Goal: Task Accomplishment & Management: Complete application form

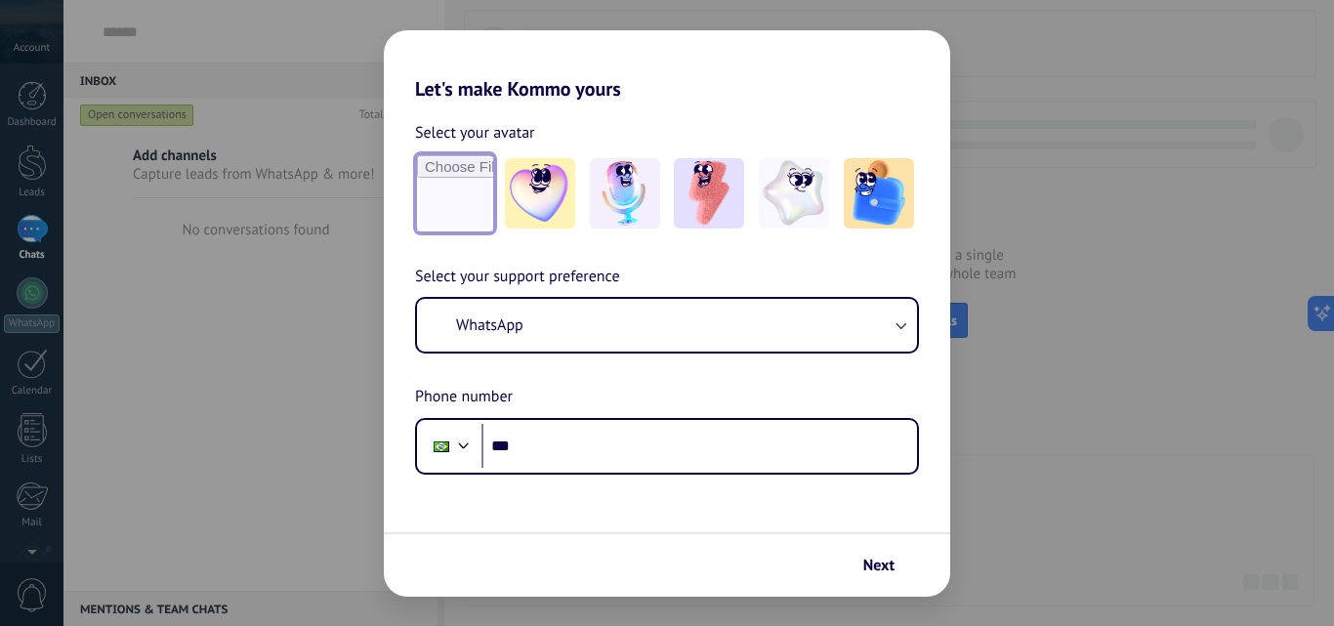
click at [445, 188] on input "file" at bounding box center [455, 193] width 76 height 76
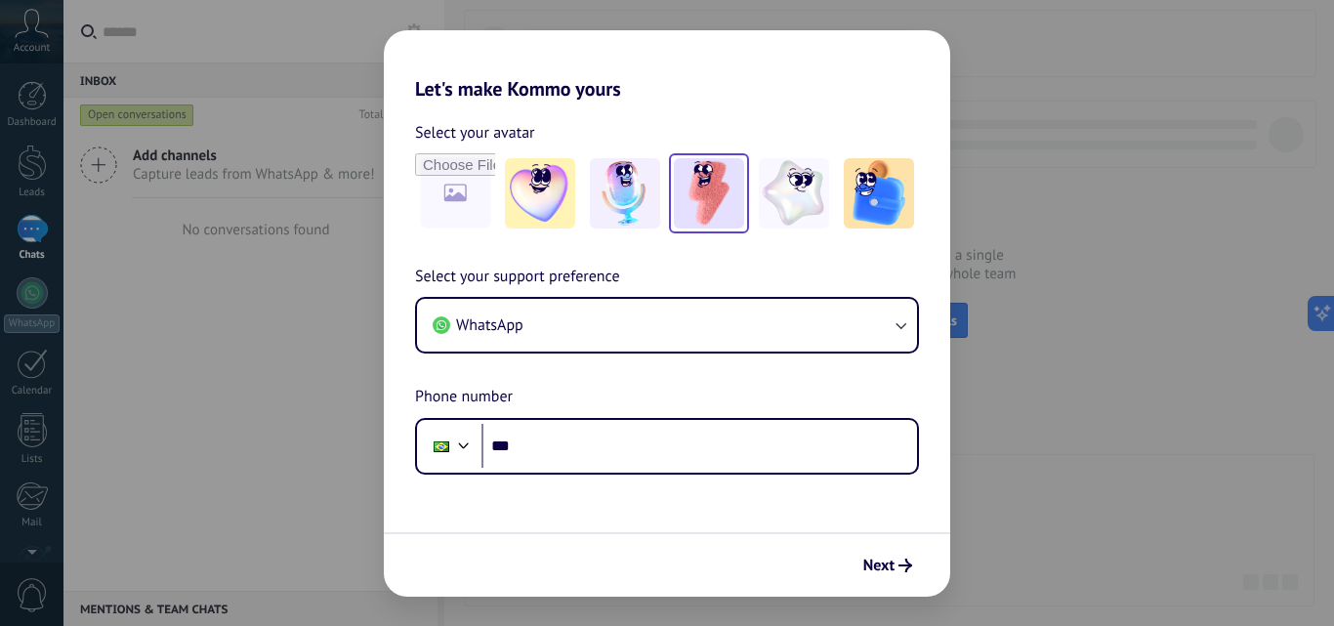
click at [703, 189] on img at bounding box center [709, 193] width 70 height 70
click at [707, 204] on img at bounding box center [709, 193] width 70 height 70
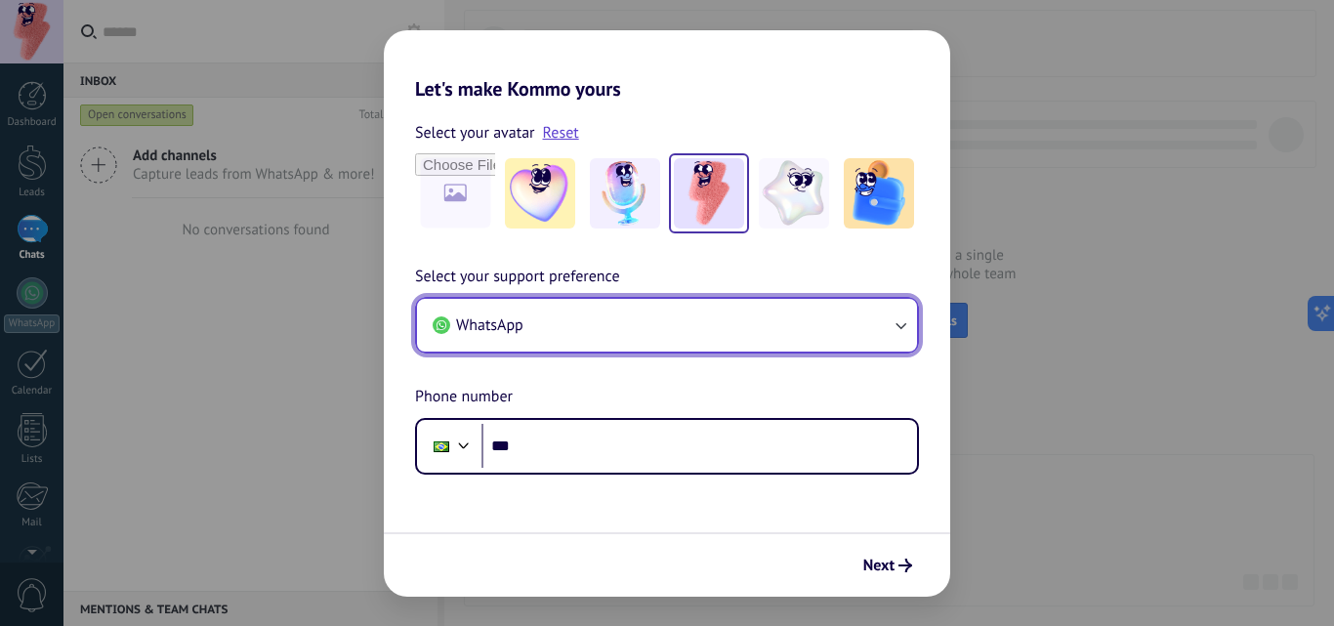
click at [904, 321] on icon "button" at bounding box center [901, 325] width 20 height 20
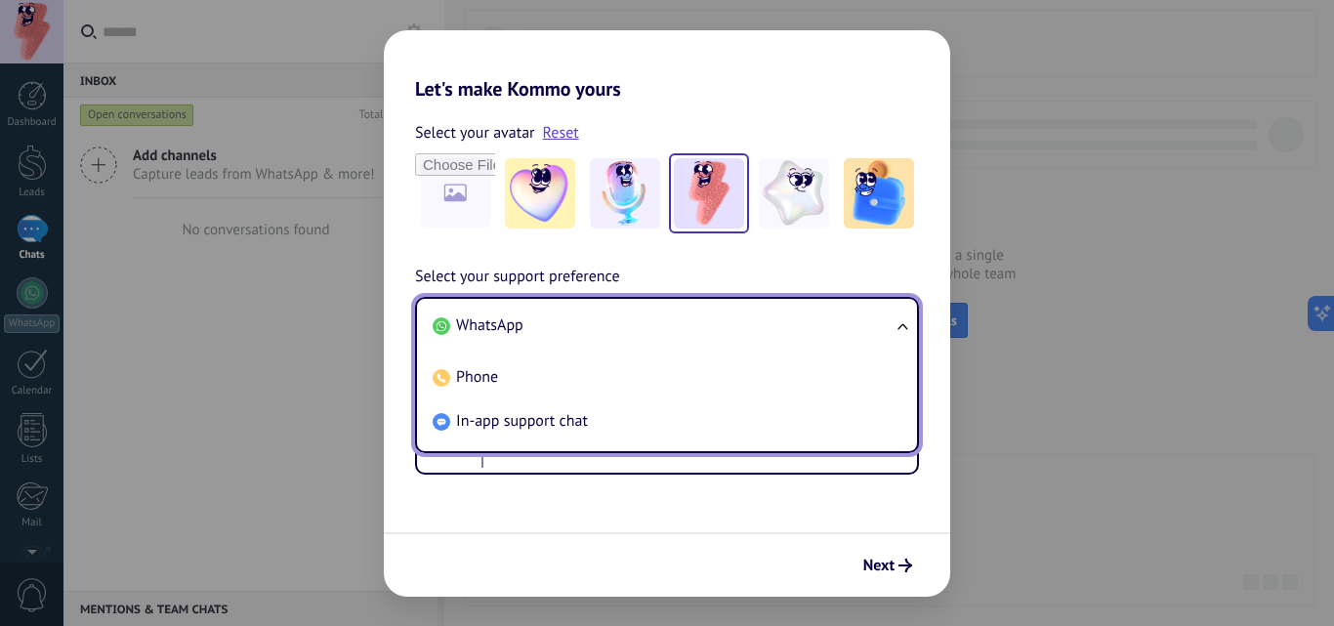
click at [510, 329] on span "WhatsApp" at bounding box center [489, 325] width 67 height 20
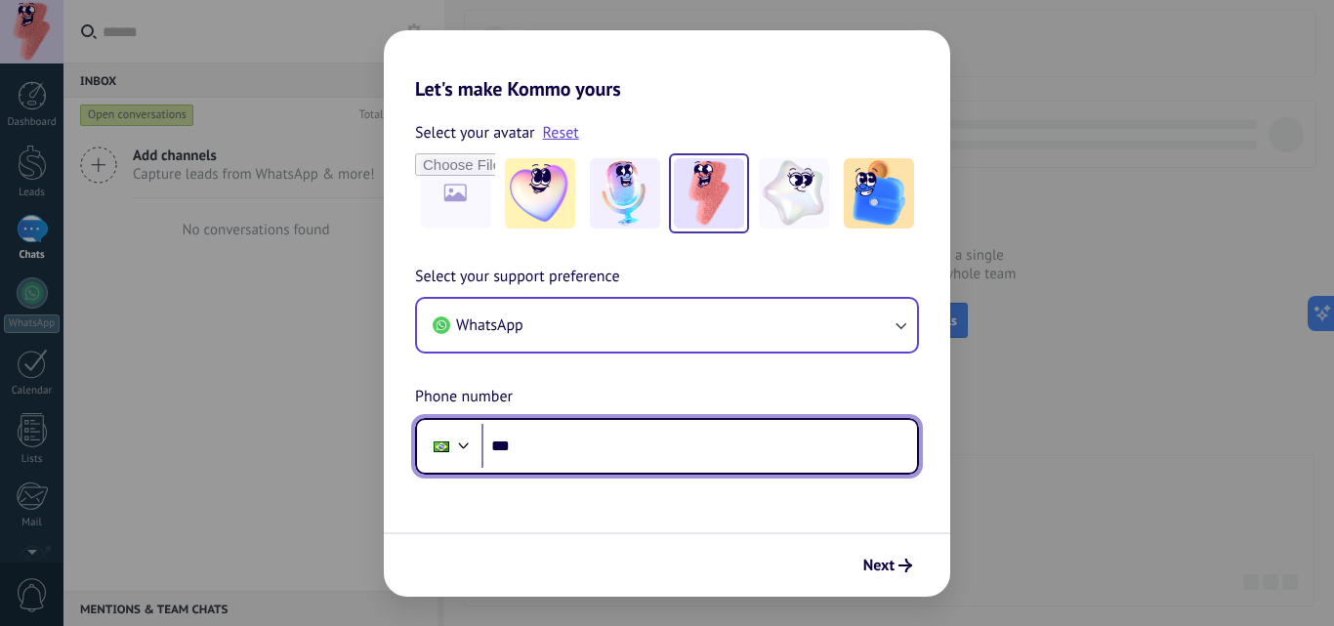
click at [562, 452] on input "***" at bounding box center [699, 446] width 436 height 45
type input "**********"
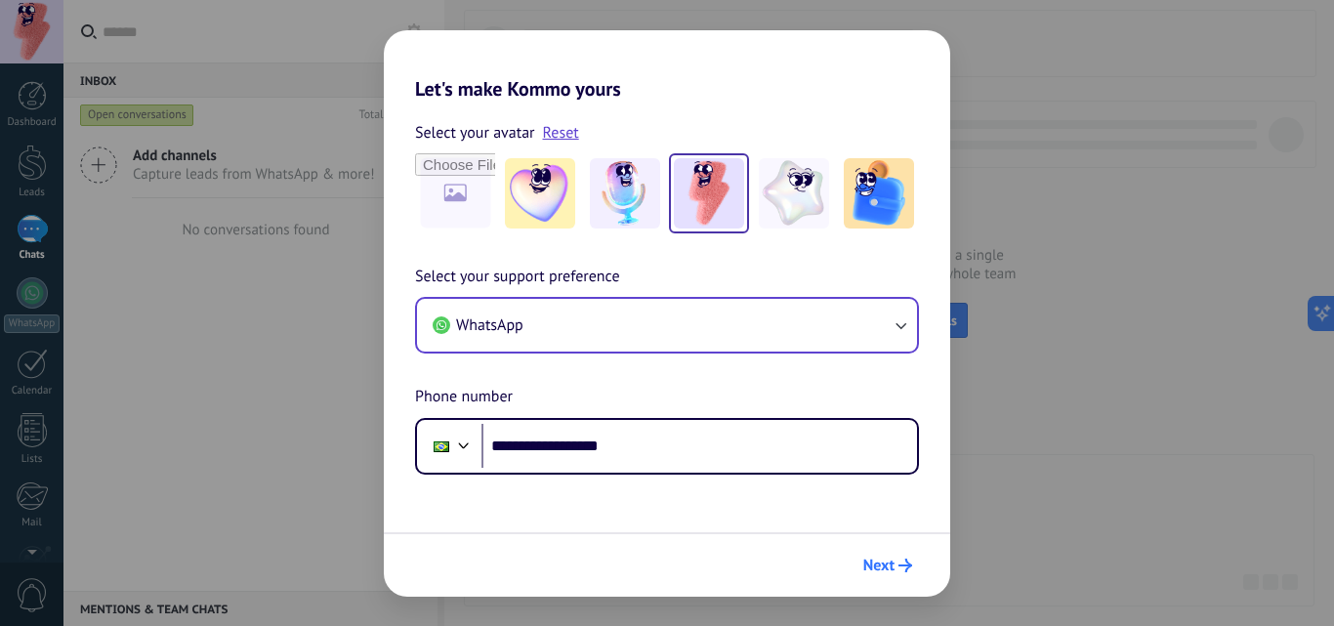
click at [887, 564] on span "Next" at bounding box center [878, 566] width 31 height 14
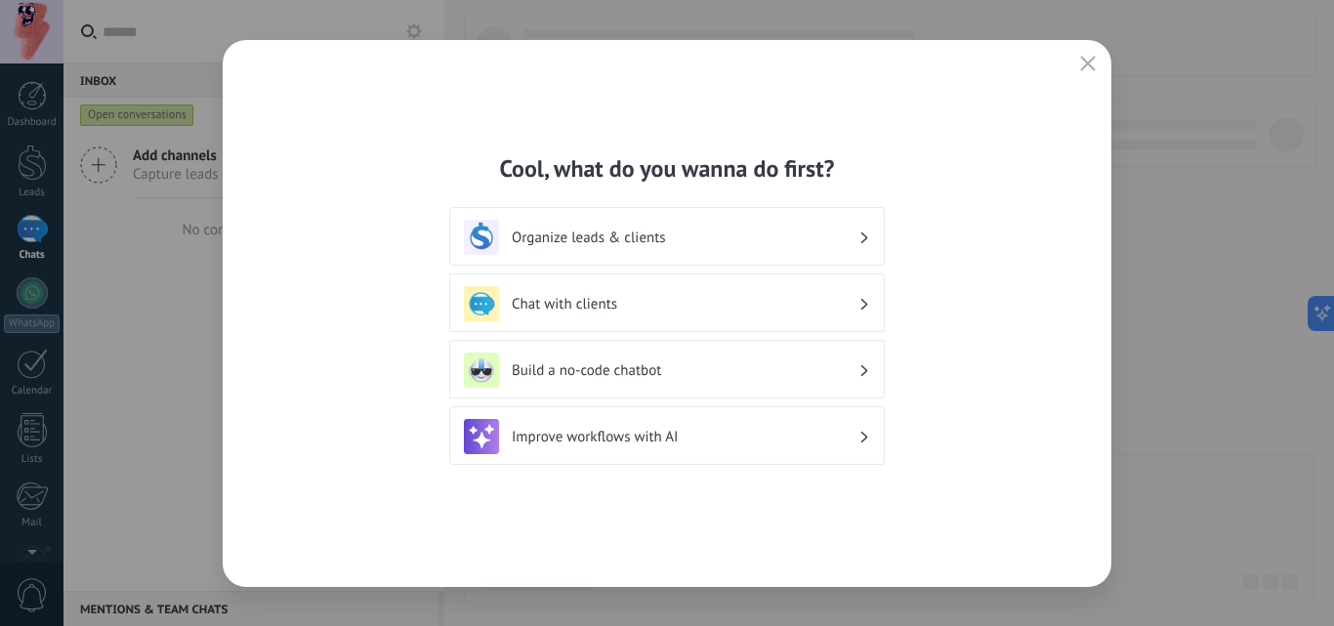
click at [862, 231] on icon at bounding box center [864, 237] width 7 height 12
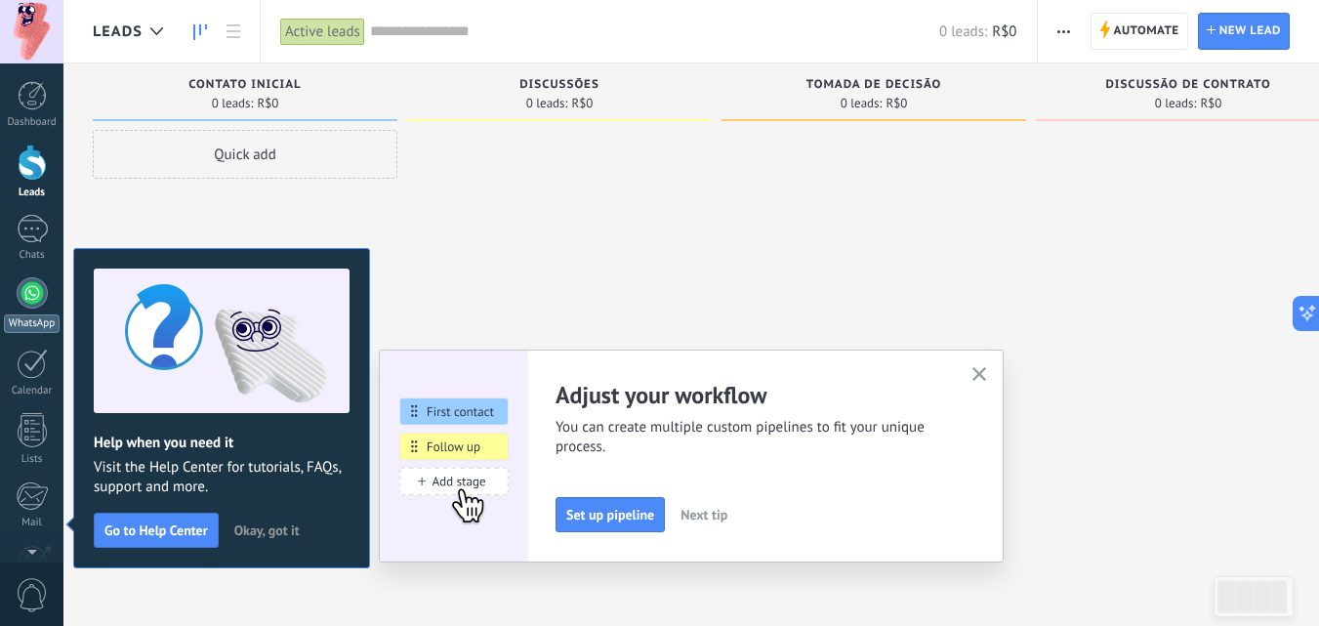
click at [43, 301] on div at bounding box center [32, 292] width 31 height 31
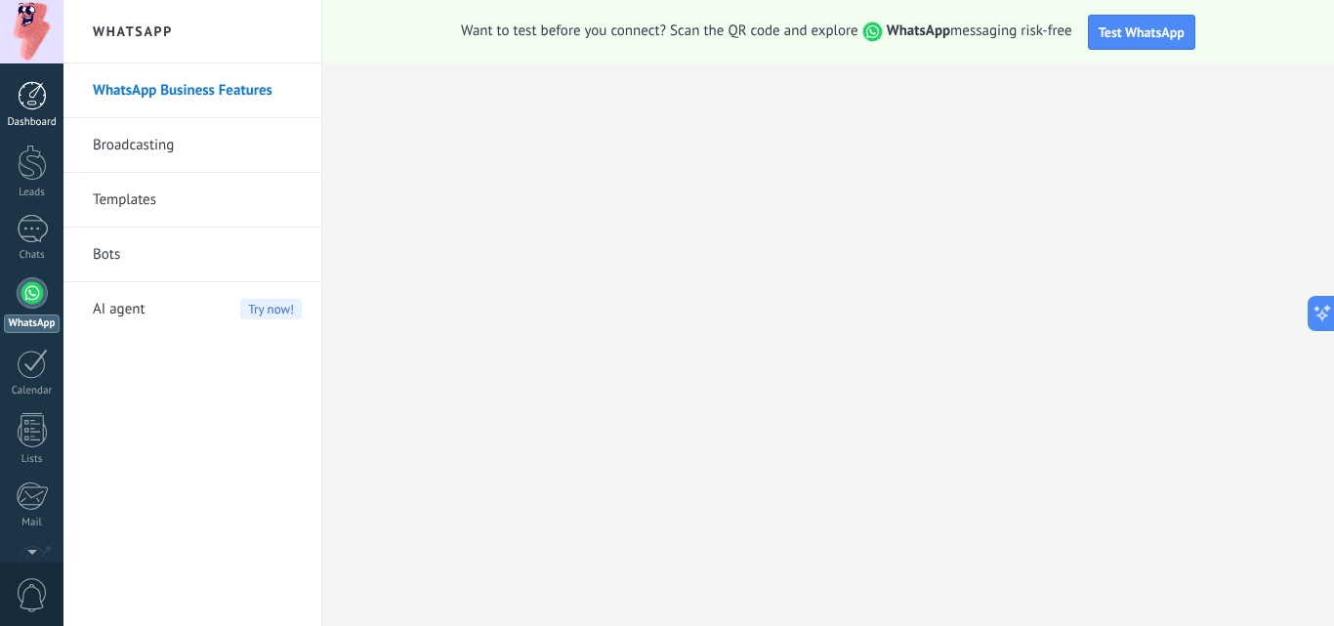
click at [26, 109] on div at bounding box center [32, 95] width 29 height 29
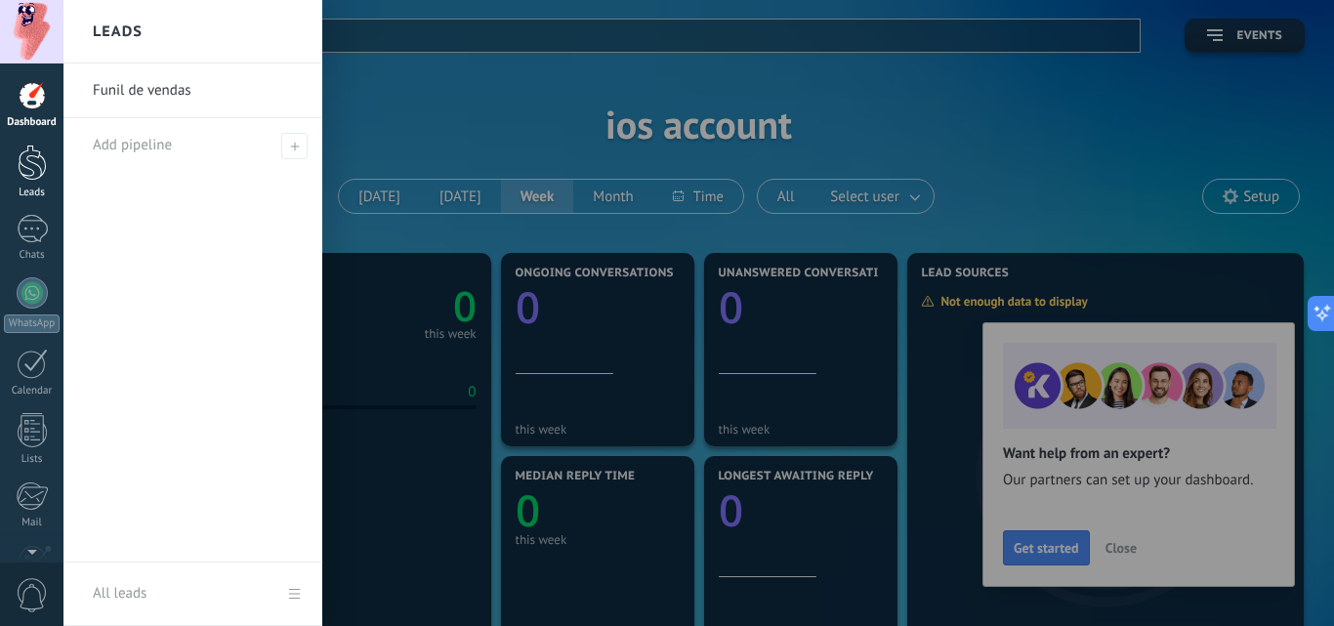
click at [31, 167] on div at bounding box center [32, 163] width 29 height 36
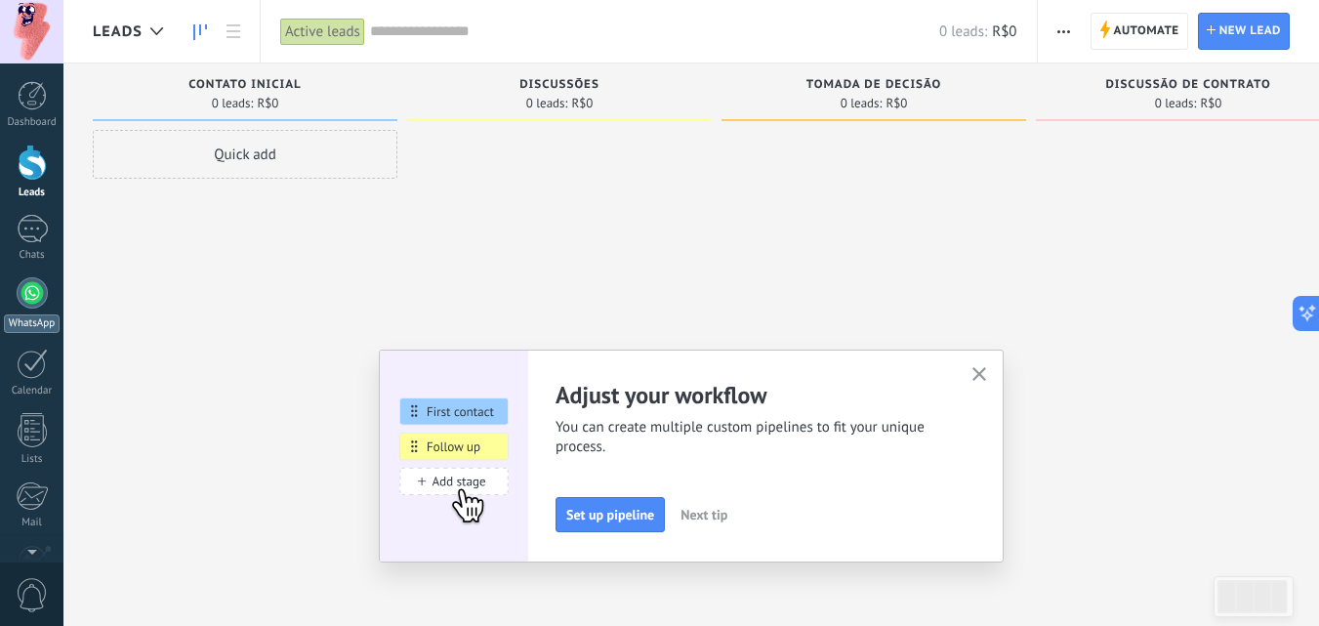
click at [19, 287] on div at bounding box center [32, 292] width 31 height 31
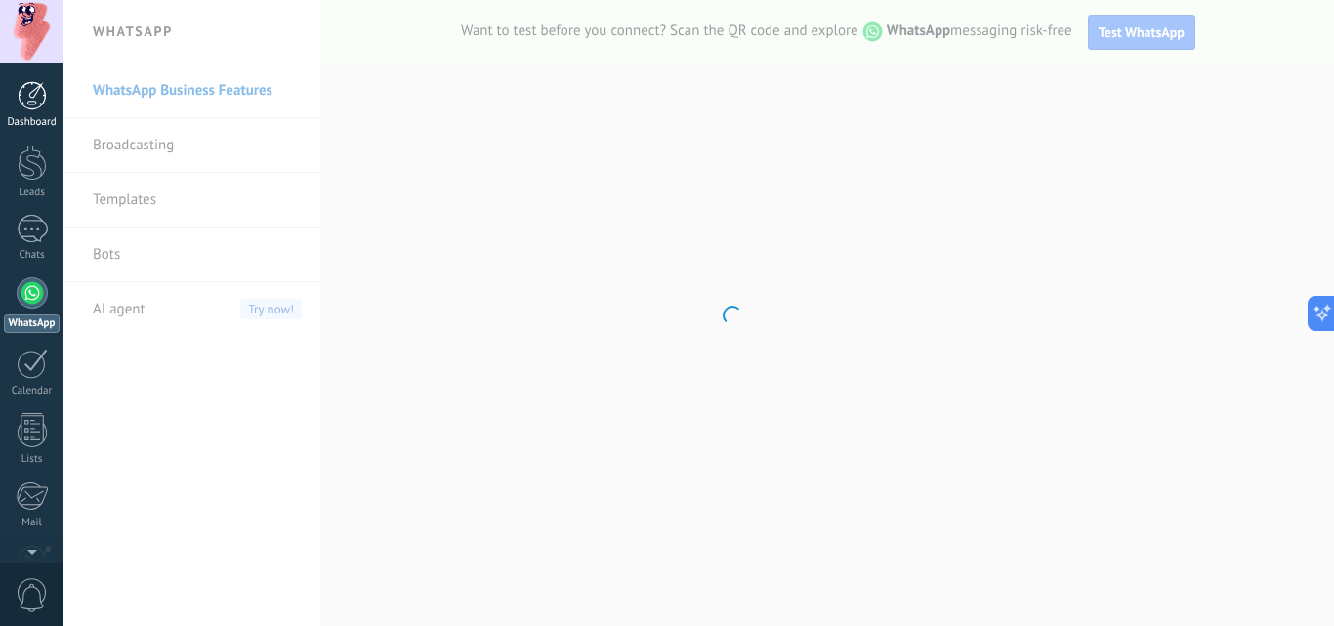
click at [31, 87] on div at bounding box center [32, 95] width 29 height 29
